Goal: Browse casually

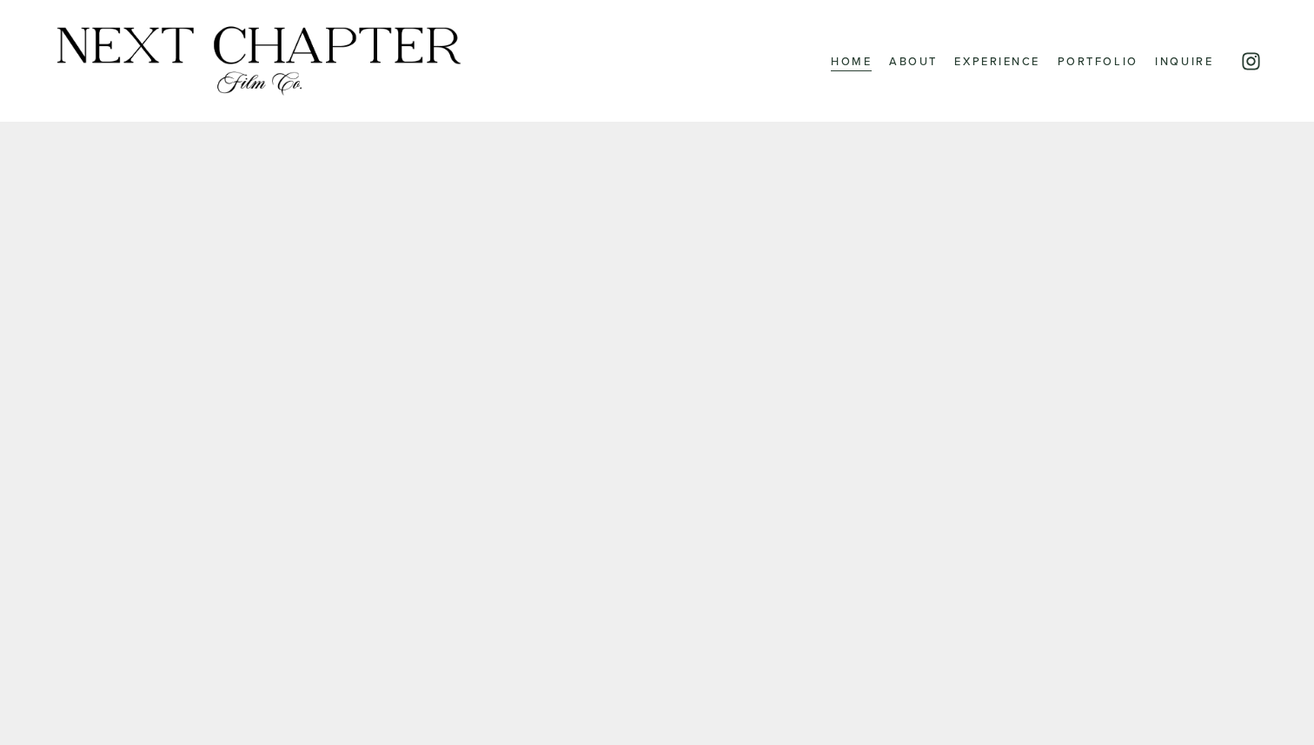
click at [1100, 63] on link "Portfolio" at bounding box center [1098, 61] width 81 height 23
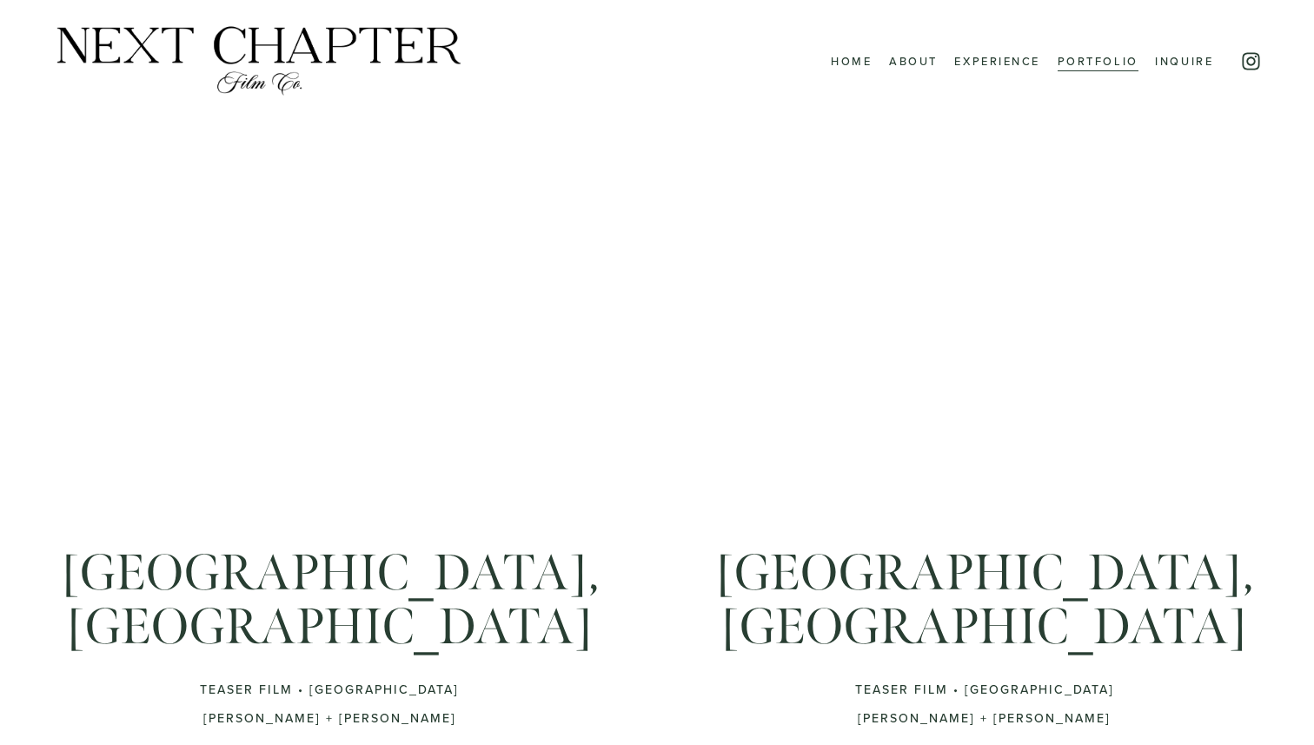
click at [1241, 50] on icon "Instagram" at bounding box center [1252, 61] width 22 height 22
